Goal: Task Accomplishment & Management: Manage account settings

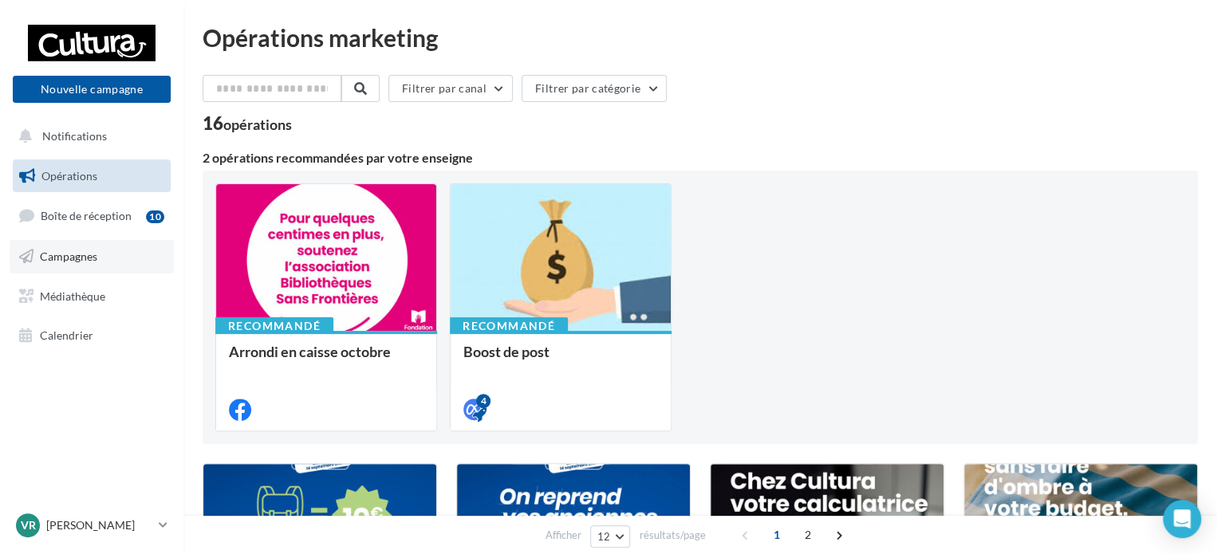
click at [73, 258] on span "Campagnes" at bounding box center [68, 257] width 57 height 14
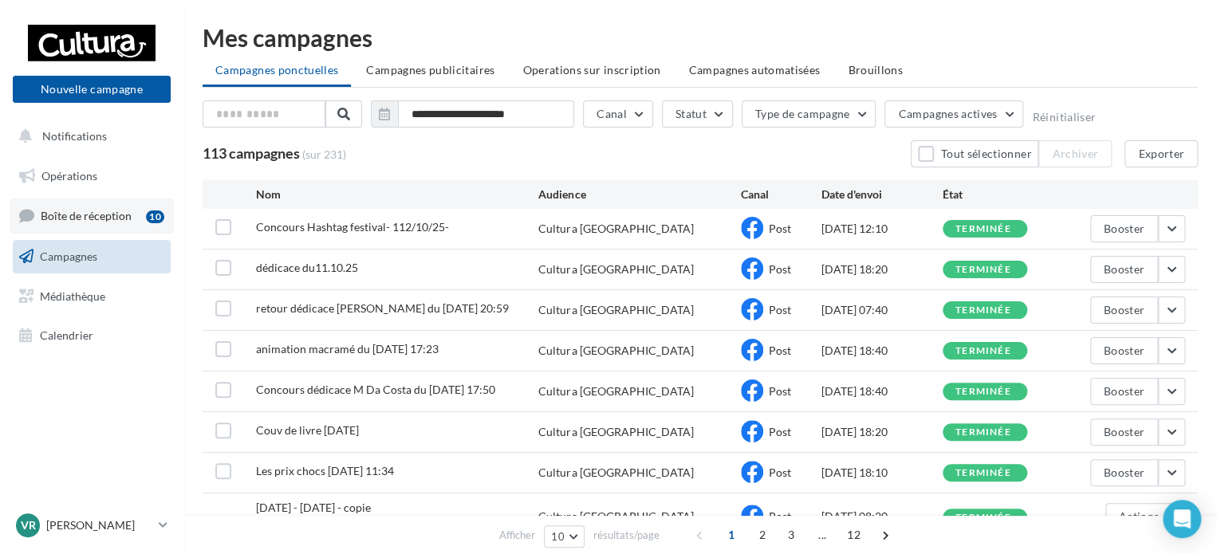
click at [96, 210] on span "Boîte de réception" at bounding box center [86, 216] width 91 height 14
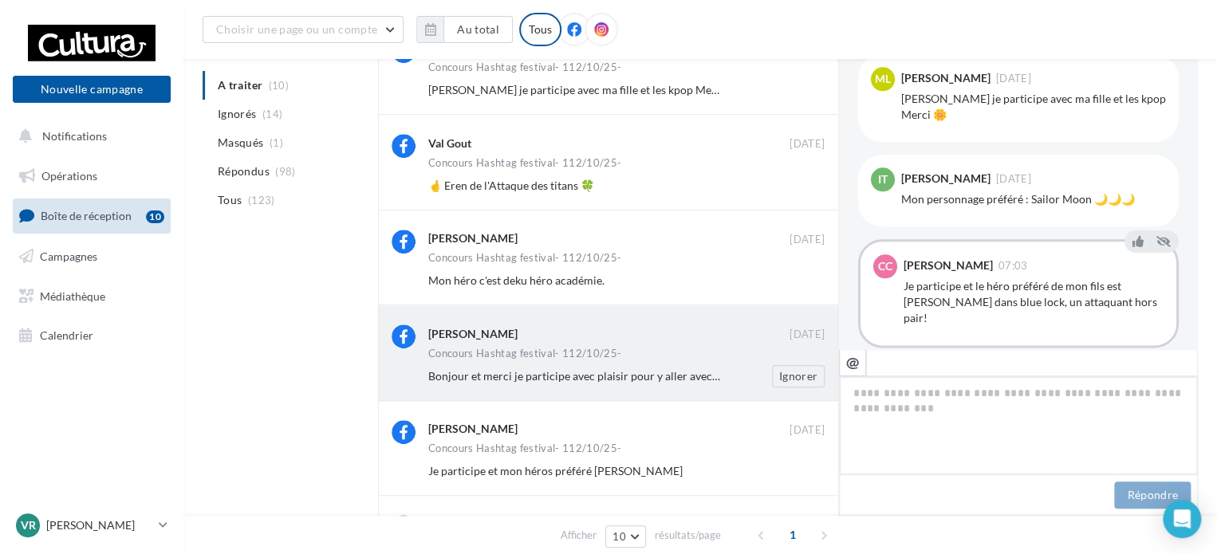
scroll to position [399, 0]
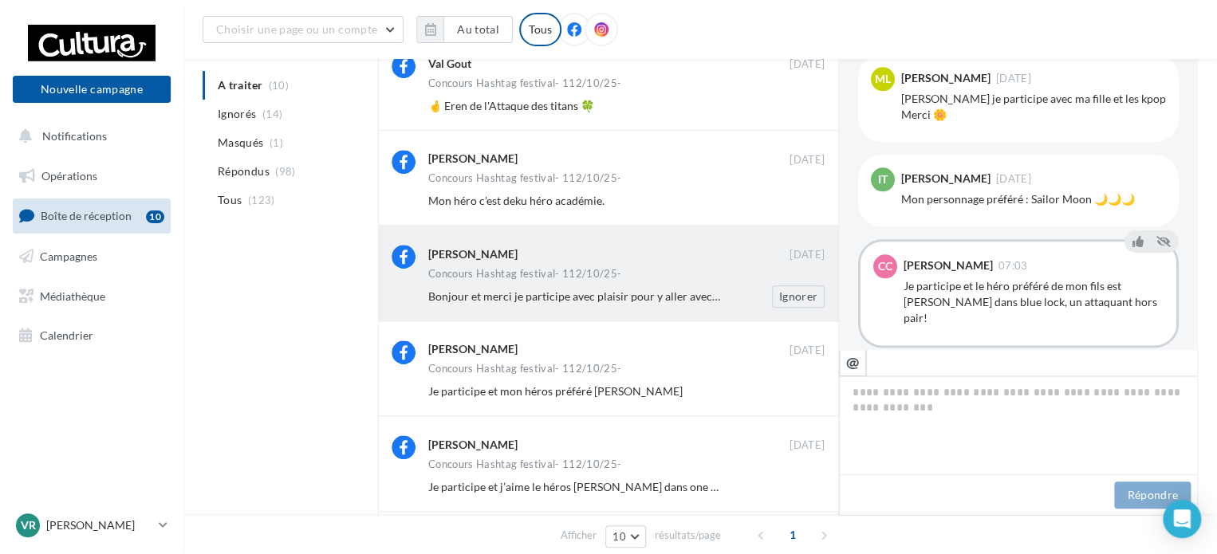
click at [691, 299] on span "Bonjour et merci je participe avec plaisir pour y aller avec mon fils 🤩 nous so…" at bounding box center [861, 296] width 867 height 14
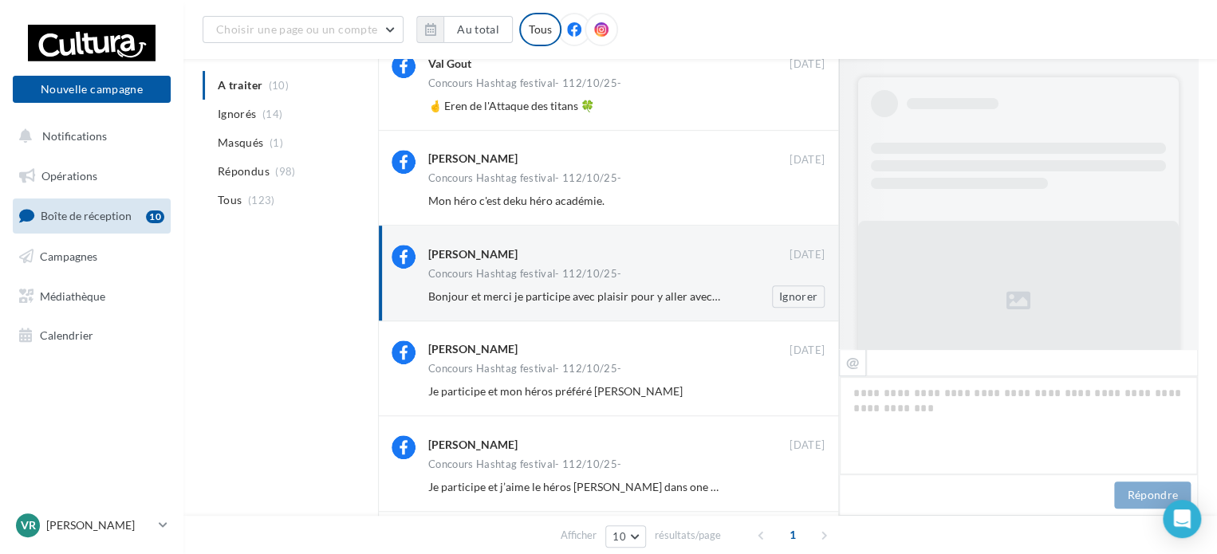
click at [444, 251] on div "Angélique Agon" at bounding box center [472, 254] width 89 height 16
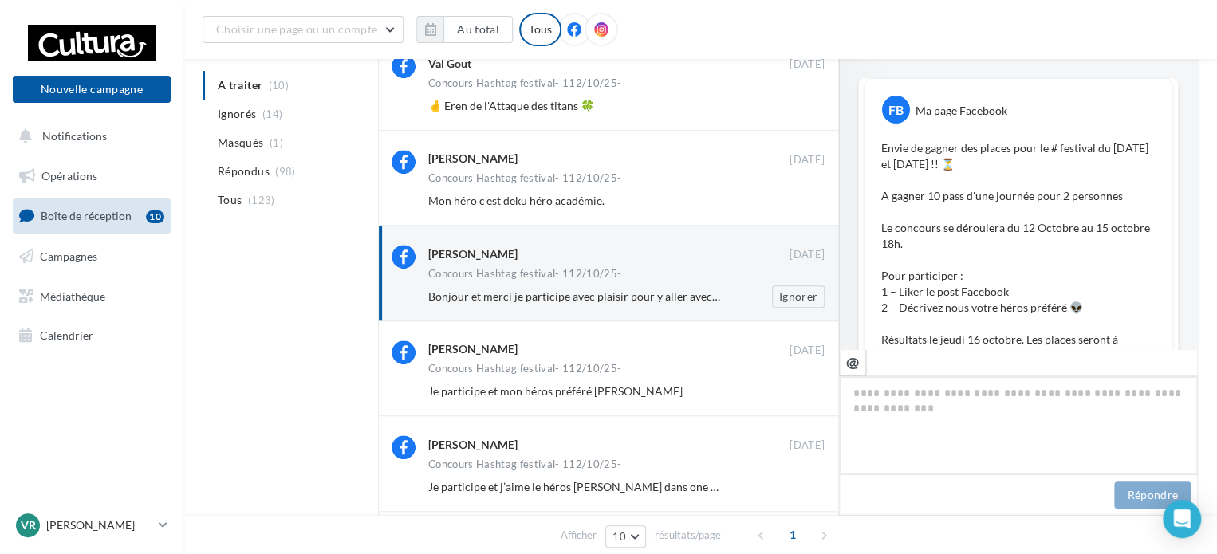
scroll to position [964, 0]
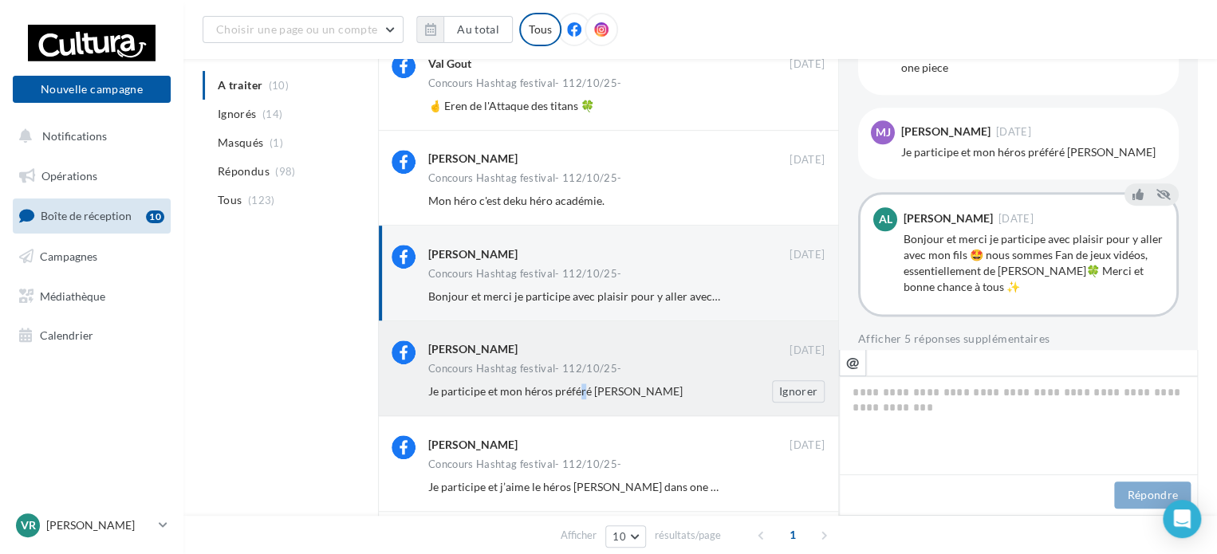
click at [580, 398] on span "Je participe et mon héros préféré roronoa Zoro" at bounding box center [555, 391] width 254 height 14
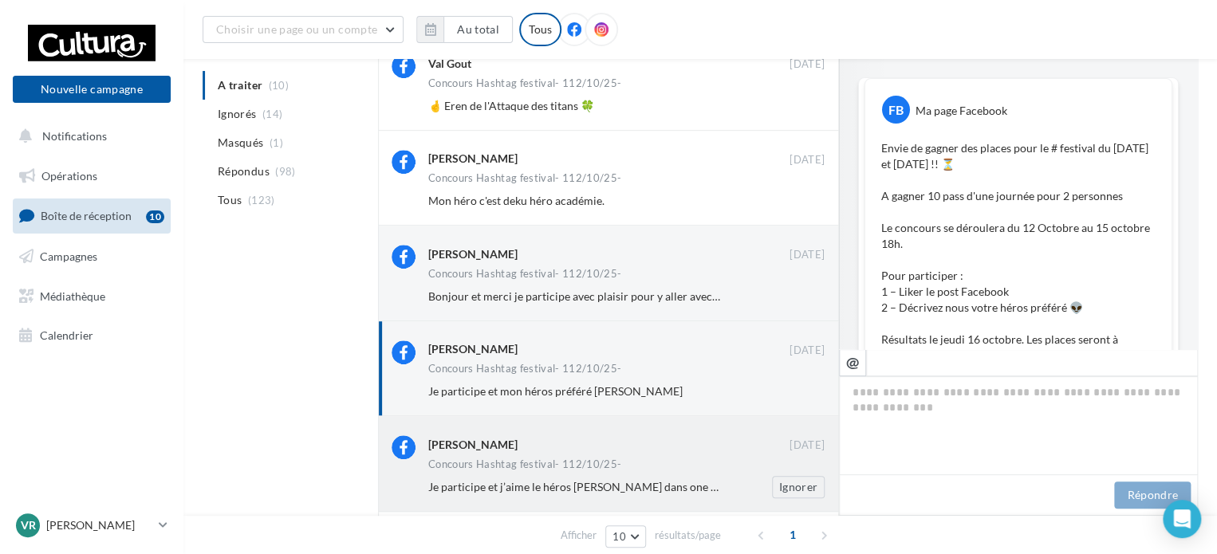
click at [545, 490] on span "Je participe et j’aime le héros luffy dans one piece" at bounding box center [582, 487] width 309 height 14
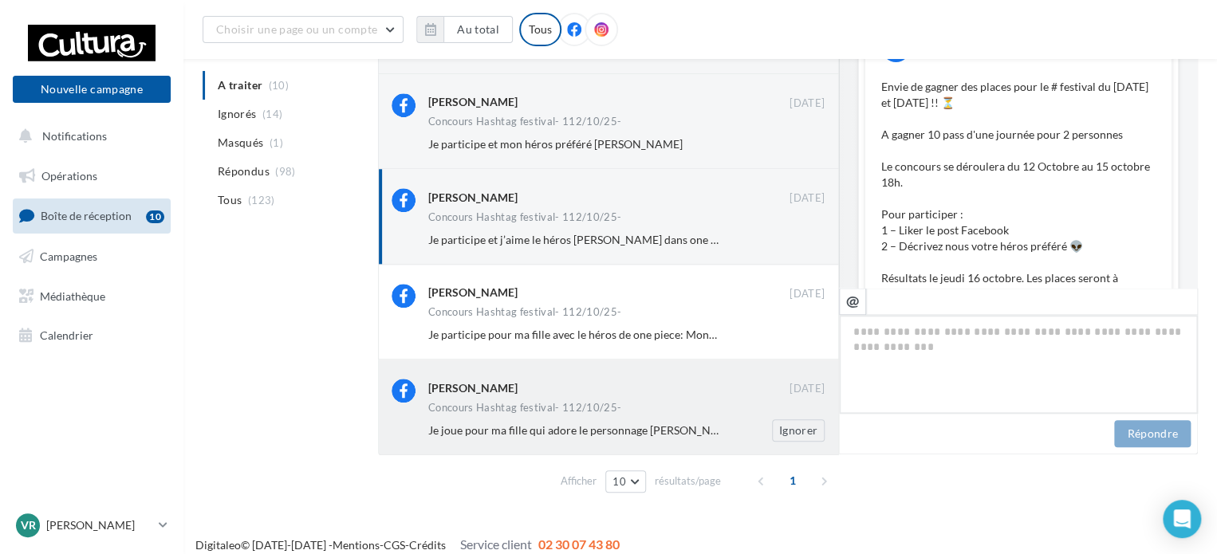
scroll to position [932, 0]
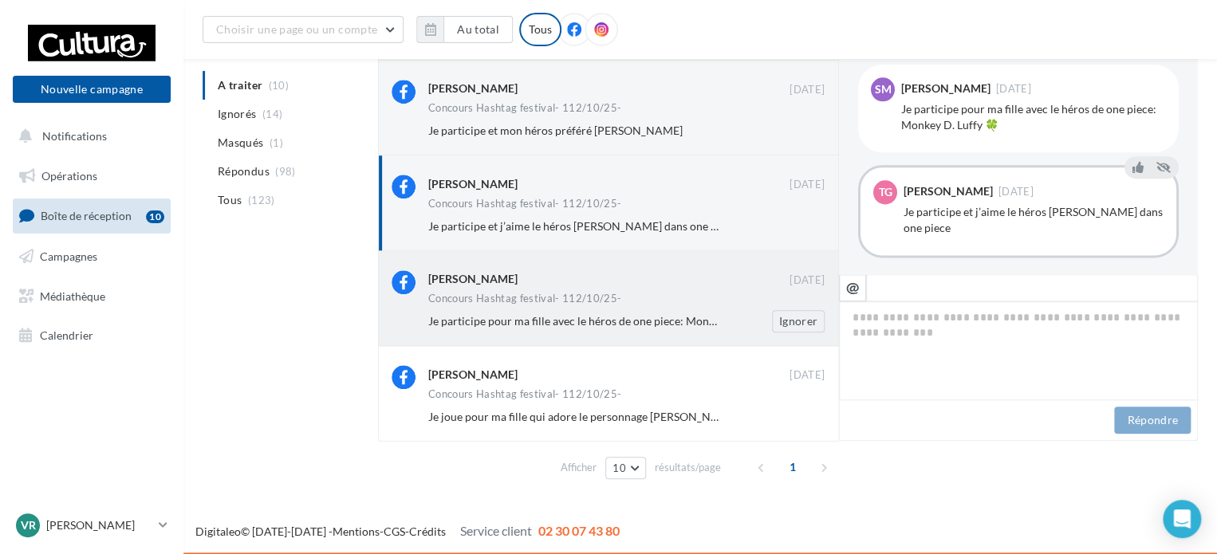
click at [555, 306] on div "Concours Hashtag festival- 112/10/25-" at bounding box center [626, 300] width 396 height 14
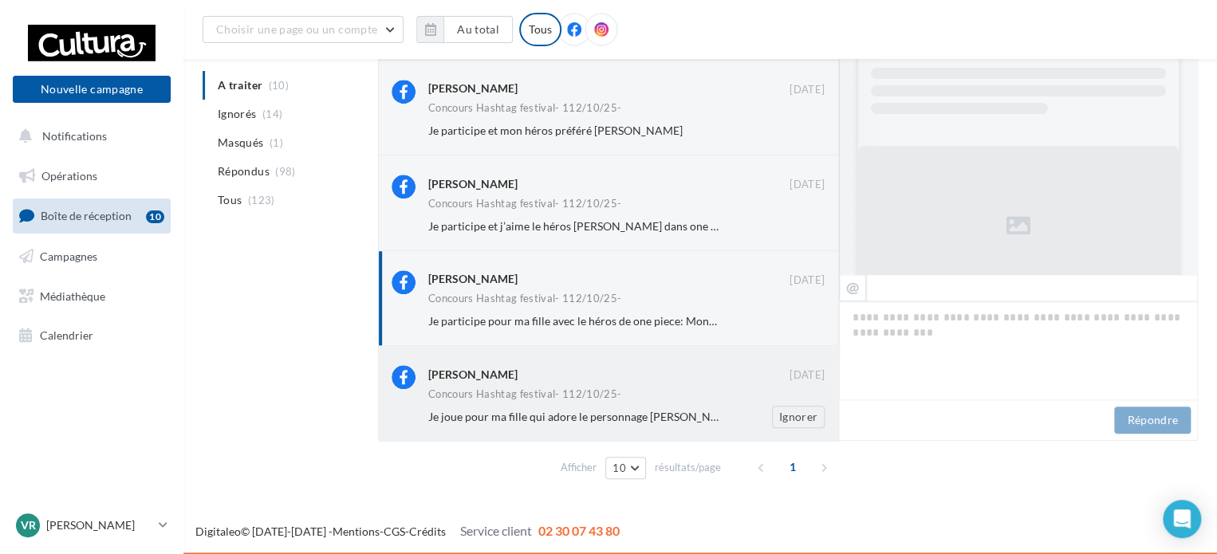
click at [572, 399] on div "Concours Hashtag festival- 112/10/25-" at bounding box center [626, 396] width 396 height 14
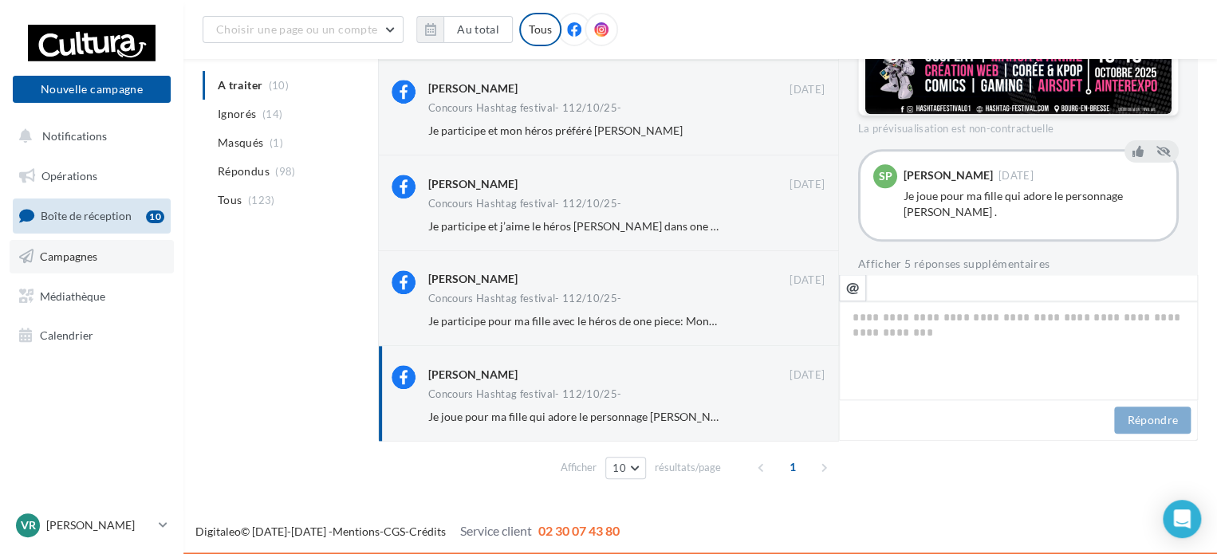
click at [50, 263] on link "Campagnes" at bounding box center [92, 256] width 164 height 33
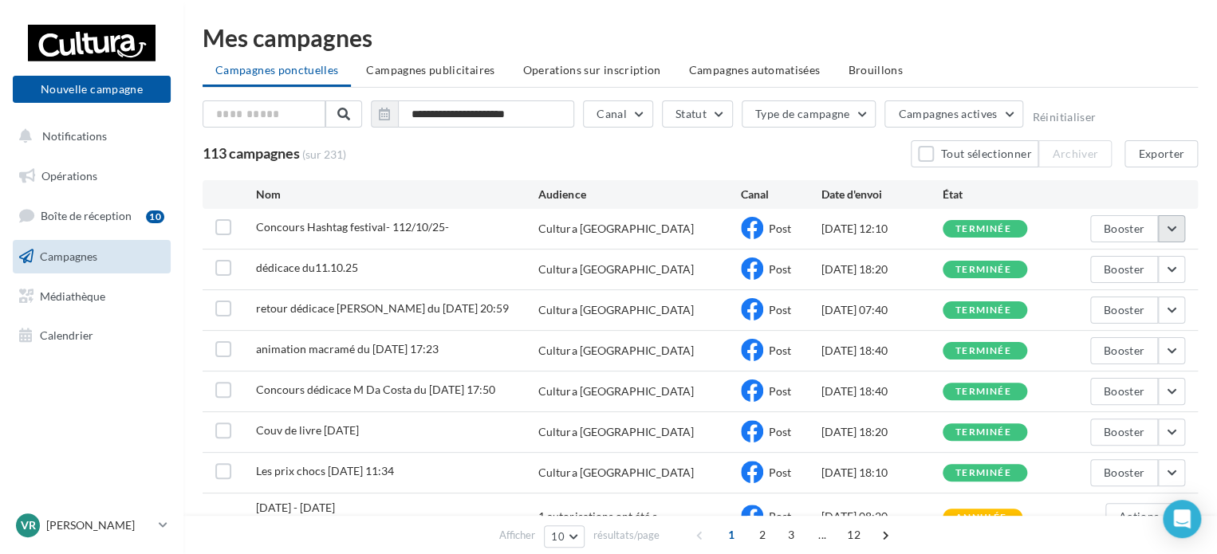
click at [1171, 225] on button "button" at bounding box center [1171, 228] width 27 height 27
click at [1135, 264] on button "Voir les résultats" at bounding box center [1104, 266] width 159 height 41
